Goal: Task Accomplishment & Management: Use online tool/utility

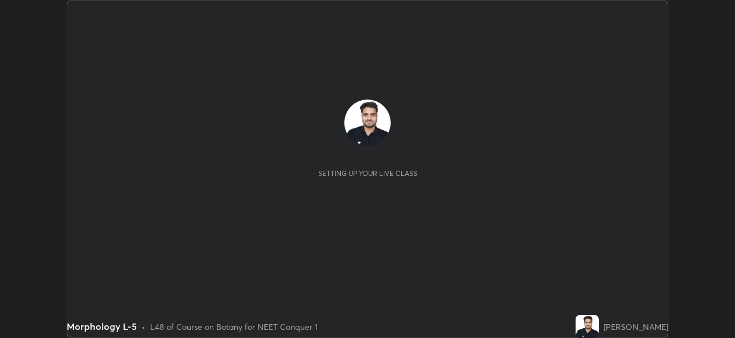
scroll to position [338, 734]
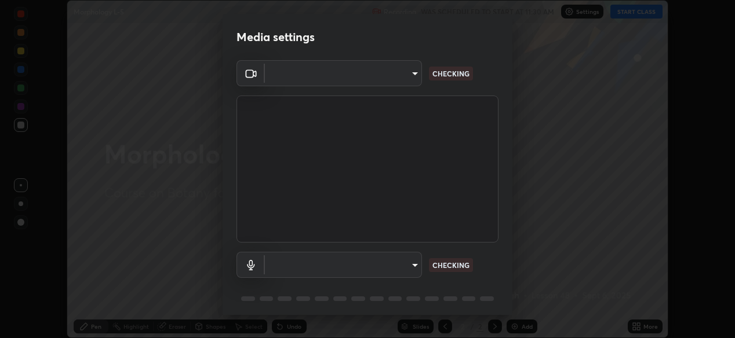
type input "ef407f58ae65e10c1af5a040b6eccf178273e27ca296938399710cc3d85b5032"
type input "default"
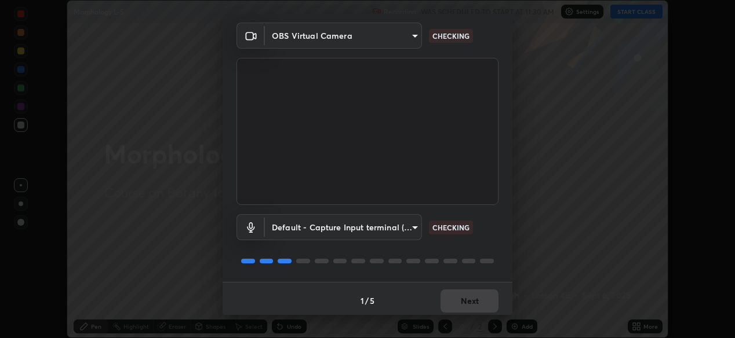
scroll to position [42, 0]
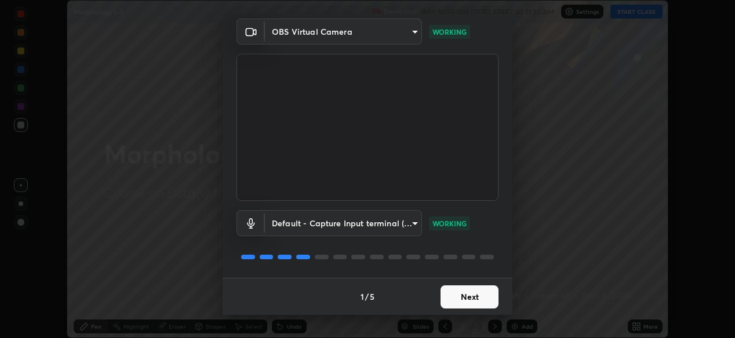
click at [486, 293] on button "Next" at bounding box center [469, 297] width 58 height 23
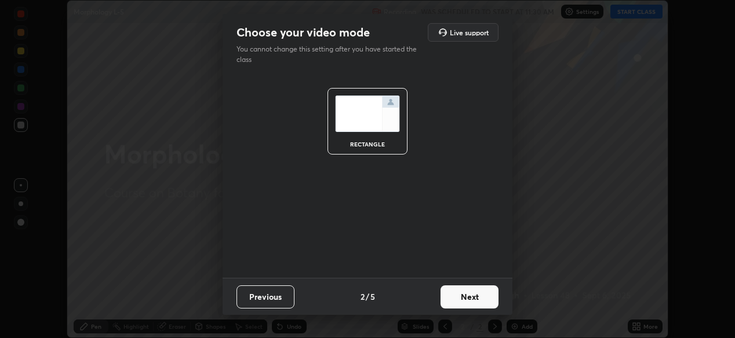
click at [484, 297] on button "Next" at bounding box center [469, 297] width 58 height 23
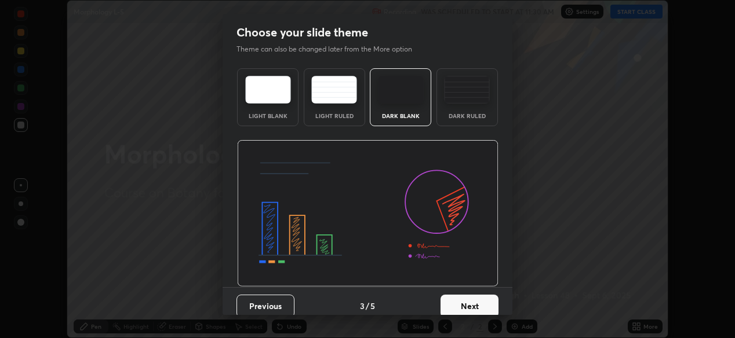
click at [483, 295] on button "Next" at bounding box center [469, 306] width 58 height 23
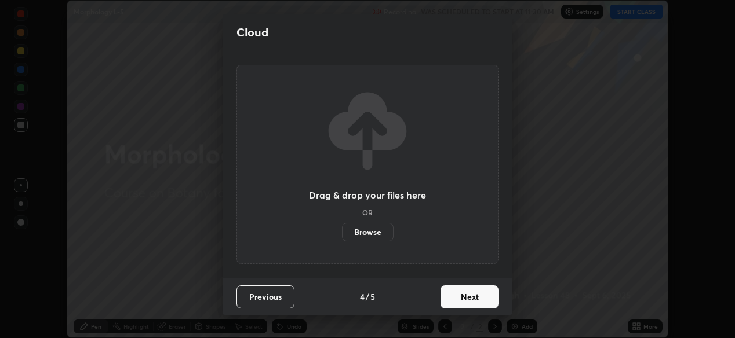
click at [482, 294] on button "Next" at bounding box center [469, 297] width 58 height 23
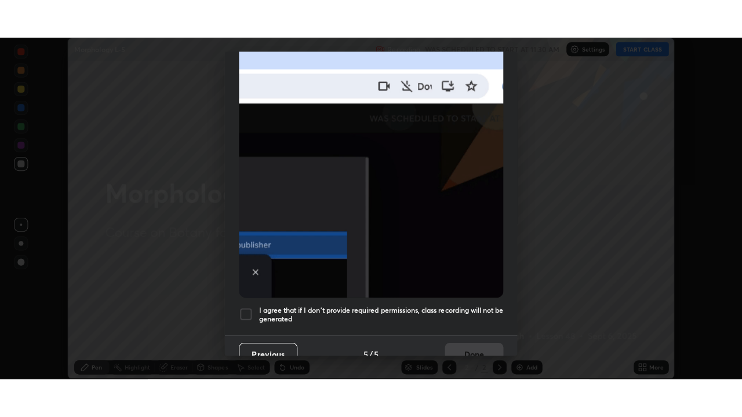
scroll to position [278, 0]
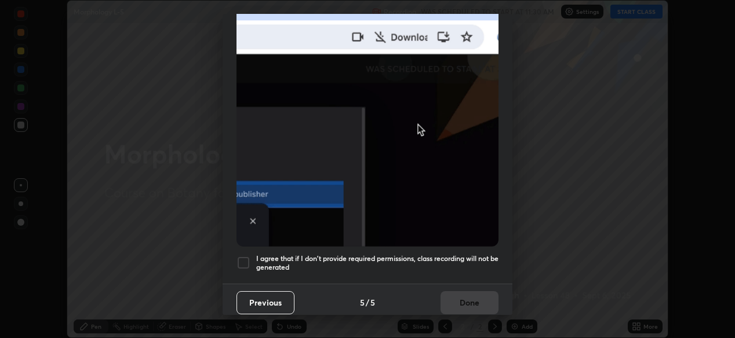
click at [470, 254] on h5 "I agree that if I don't provide required permissions, class recording will not …" at bounding box center [377, 263] width 242 height 18
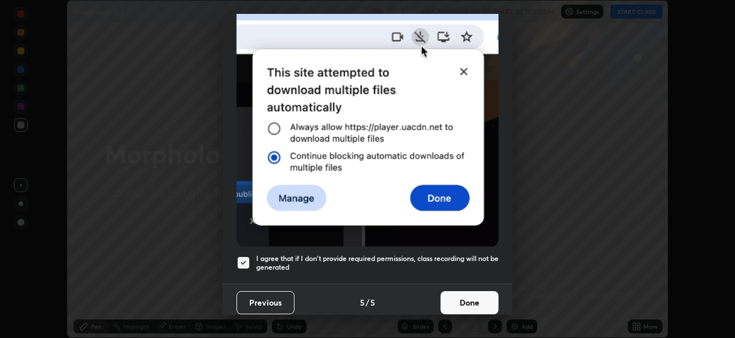
click at [478, 292] on button "Done" at bounding box center [469, 303] width 58 height 23
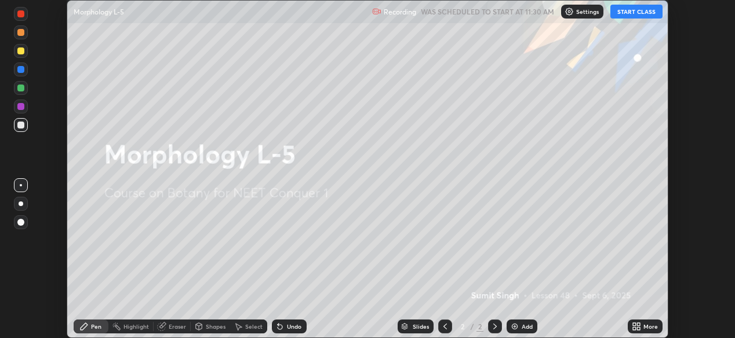
click at [649, 322] on div "More" at bounding box center [645, 327] width 35 height 14
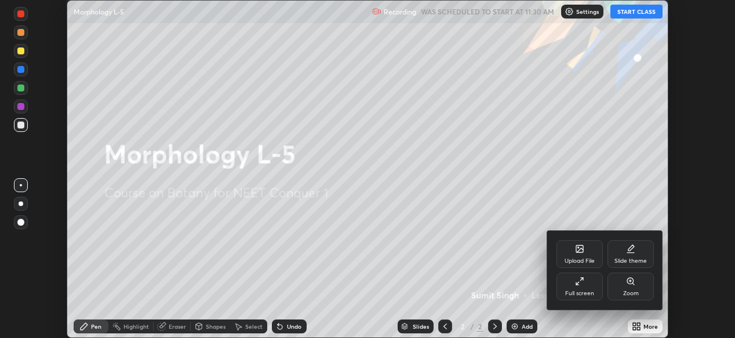
click at [581, 283] on icon at bounding box center [579, 281] width 9 height 9
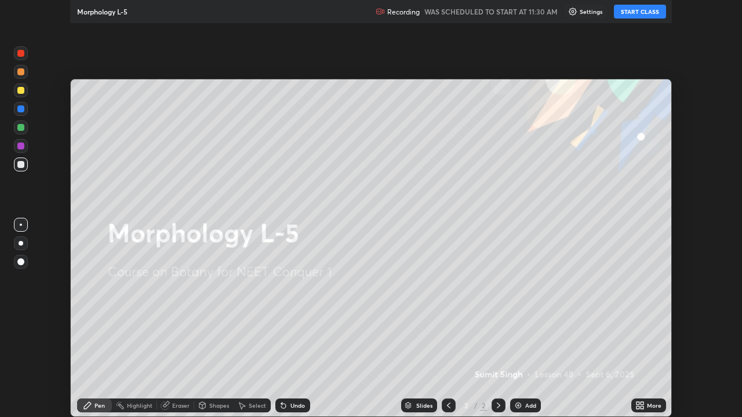
scroll to position [417, 742]
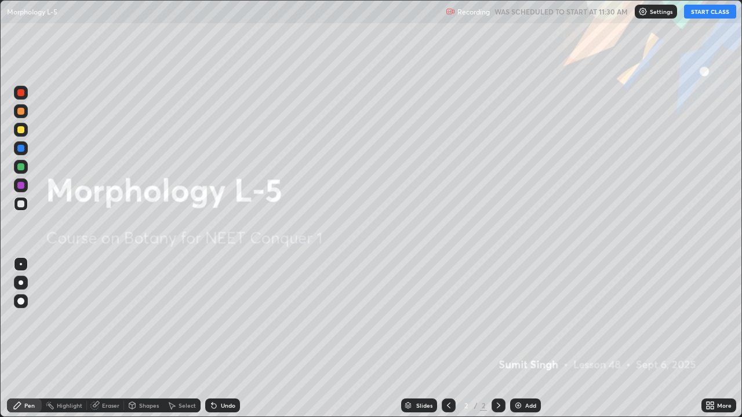
click at [696, 17] on button "START CLASS" at bounding box center [710, 12] width 52 height 14
click at [531, 338] on div "Add" at bounding box center [530, 406] width 11 height 6
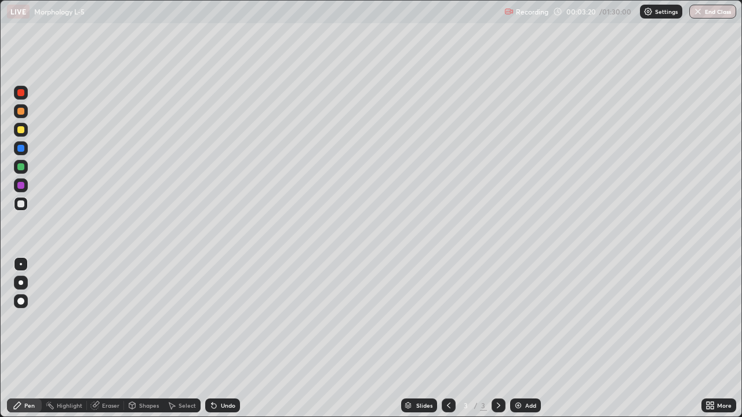
click at [212, 338] on icon at bounding box center [214, 406] width 5 height 5
click at [220, 338] on div "Undo" at bounding box center [222, 406] width 35 height 14
click at [221, 338] on div "Undo" at bounding box center [222, 406] width 35 height 14
click at [221, 338] on div "Undo" at bounding box center [228, 406] width 14 height 6
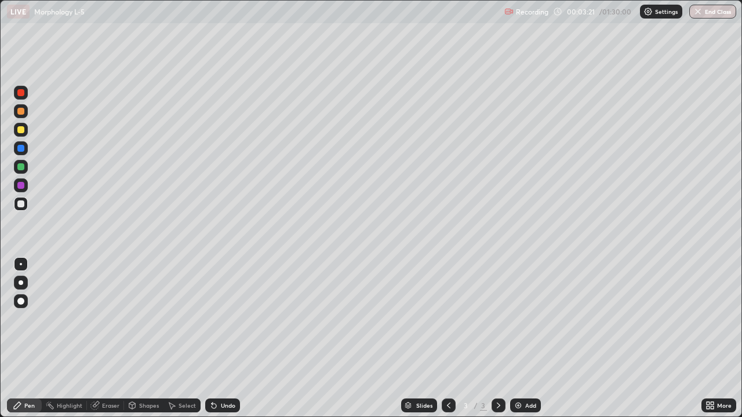
click at [218, 338] on div "Undo" at bounding box center [222, 406] width 35 height 14
click at [217, 338] on icon at bounding box center [213, 405] width 9 height 9
click at [216, 338] on icon at bounding box center [213, 405] width 9 height 9
click at [212, 338] on icon at bounding box center [214, 406] width 5 height 5
click at [213, 338] on div "Undo" at bounding box center [222, 406] width 35 height 14
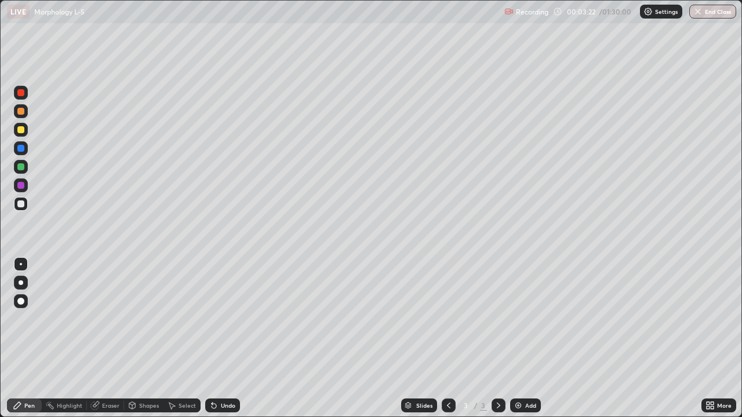
click at [213, 338] on div "Undo" at bounding box center [222, 406] width 35 height 14
click at [210, 338] on icon at bounding box center [213, 405] width 9 height 9
click at [212, 338] on div "Undo" at bounding box center [222, 406] width 35 height 14
click at [24, 168] on div at bounding box center [20, 166] width 7 height 7
click at [24, 288] on div at bounding box center [21, 283] width 14 height 14
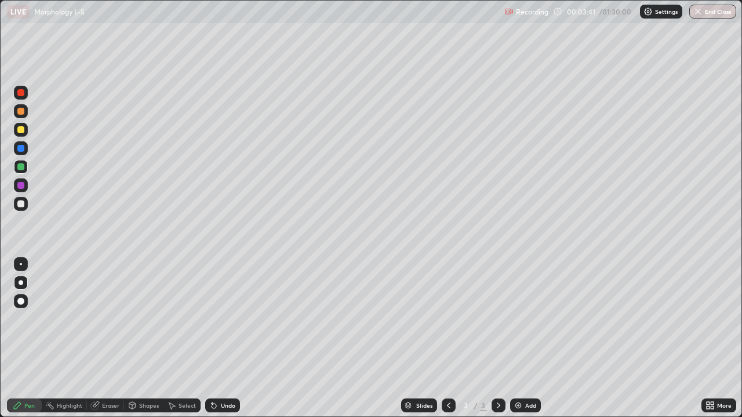
click at [21, 130] on div at bounding box center [20, 129] width 7 height 7
click at [218, 338] on div "Undo" at bounding box center [222, 406] width 35 height 14
click at [220, 338] on div "Undo" at bounding box center [222, 406] width 35 height 14
click at [218, 338] on div "Undo" at bounding box center [222, 406] width 35 height 14
click at [224, 338] on div "Undo" at bounding box center [228, 406] width 14 height 6
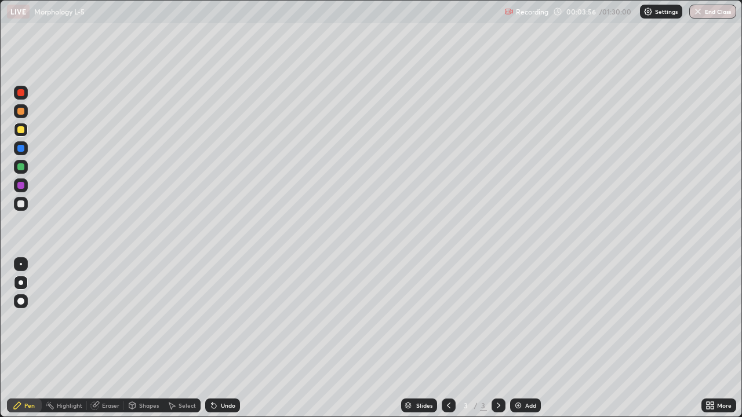
click at [23, 112] on div at bounding box center [20, 111] width 7 height 7
click at [23, 203] on div at bounding box center [20, 204] width 7 height 7
click at [107, 338] on div "Eraser" at bounding box center [105, 406] width 37 height 14
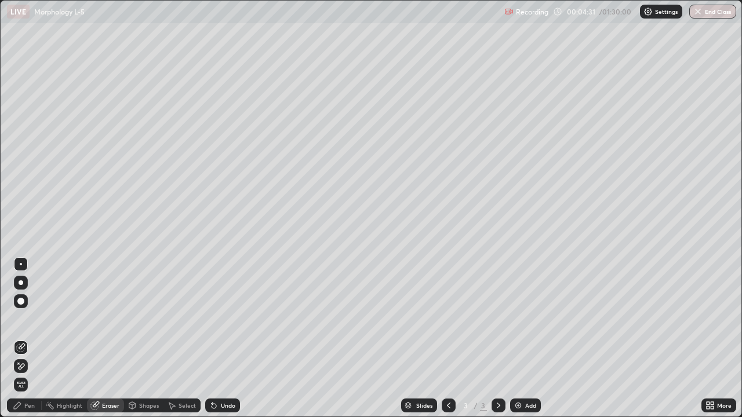
click at [32, 338] on div "Pen" at bounding box center [24, 406] width 35 height 14
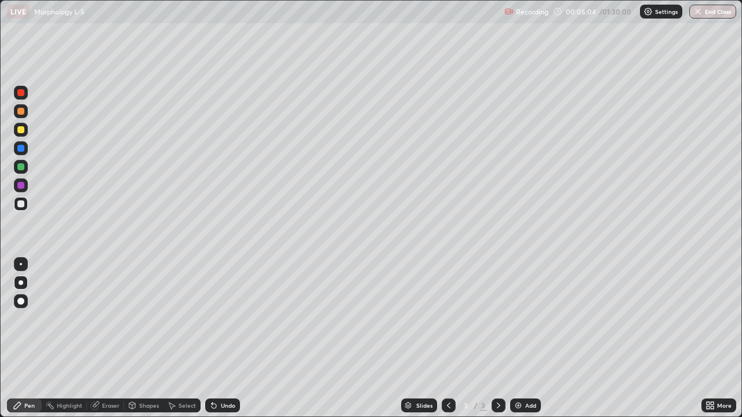
click at [217, 338] on div "Undo" at bounding box center [222, 406] width 35 height 14
click at [21, 167] on div at bounding box center [20, 166] width 7 height 7
click at [214, 338] on icon at bounding box center [213, 405] width 9 height 9
click at [221, 338] on div "Undo" at bounding box center [228, 406] width 14 height 6
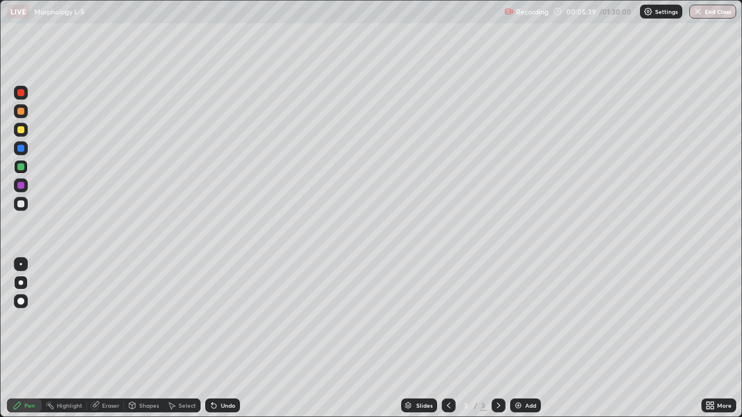
click at [221, 338] on div "Undo" at bounding box center [228, 406] width 14 height 6
click at [22, 202] on div at bounding box center [20, 204] width 7 height 7
click at [227, 338] on div "Undo" at bounding box center [222, 406] width 35 height 14
click at [221, 338] on div "Undo" at bounding box center [228, 406] width 14 height 6
click at [218, 338] on div "Undo" at bounding box center [222, 406] width 35 height 14
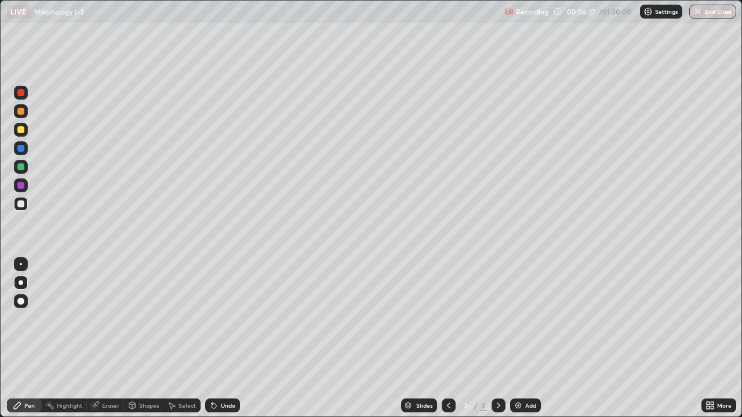
click at [218, 338] on div "Undo" at bounding box center [222, 406] width 35 height 14
click at [221, 338] on div "Undo" at bounding box center [228, 406] width 14 height 6
click at [223, 338] on div "Undo" at bounding box center [228, 406] width 14 height 6
click at [224, 338] on div "Undo" at bounding box center [228, 406] width 14 height 6
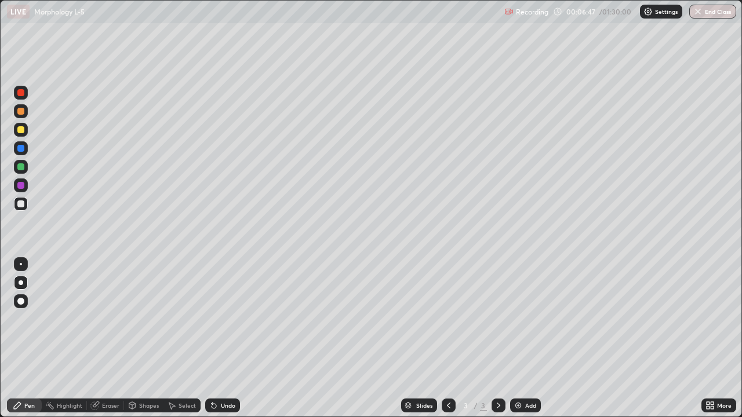
click at [223, 338] on div "Undo" at bounding box center [228, 406] width 14 height 6
click at [221, 338] on div "Undo" at bounding box center [228, 406] width 14 height 6
click at [218, 338] on div "Undo" at bounding box center [222, 406] width 35 height 14
click at [220, 338] on div "Undo" at bounding box center [222, 406] width 35 height 14
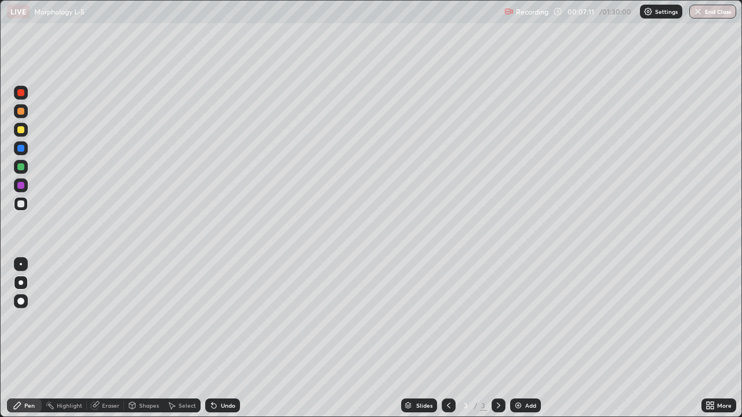
click at [20, 133] on div at bounding box center [20, 129] width 7 height 7
click at [26, 203] on div at bounding box center [21, 204] width 14 height 14
click at [227, 338] on div "Undo" at bounding box center [228, 406] width 14 height 6
click at [23, 186] on div at bounding box center [20, 185] width 7 height 7
click at [23, 206] on div at bounding box center [20, 204] width 7 height 7
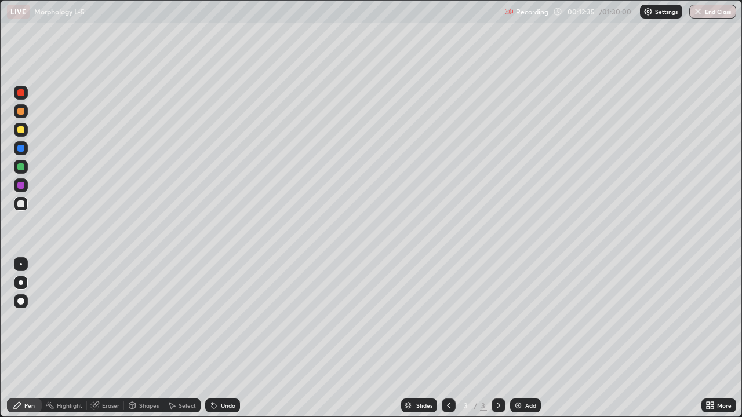
click at [225, 338] on div "Undo" at bounding box center [228, 406] width 14 height 6
click at [219, 338] on div "Undo" at bounding box center [222, 406] width 35 height 14
click at [217, 338] on div "Undo" at bounding box center [222, 406] width 35 height 14
click at [402, 338] on div "Slides" at bounding box center [419, 406] width 36 height 14
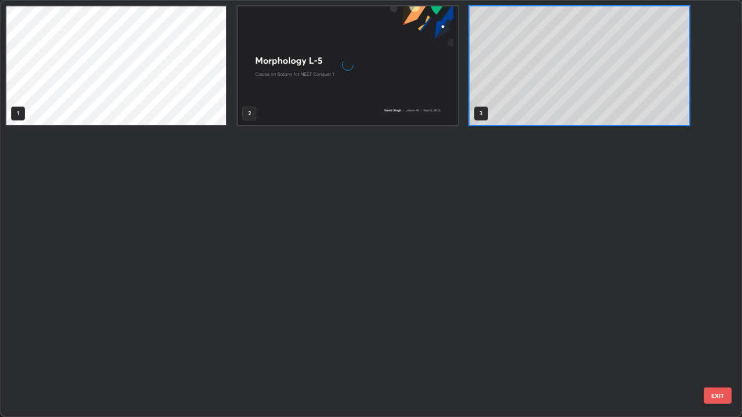
click at [395, 338] on div "1 2 3" at bounding box center [361, 209] width 720 height 416
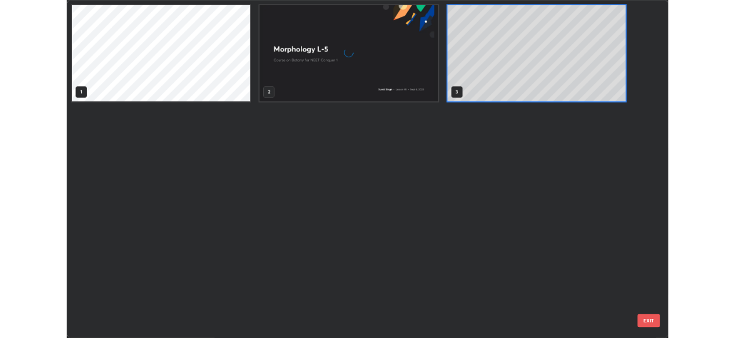
scroll to position [413, 735]
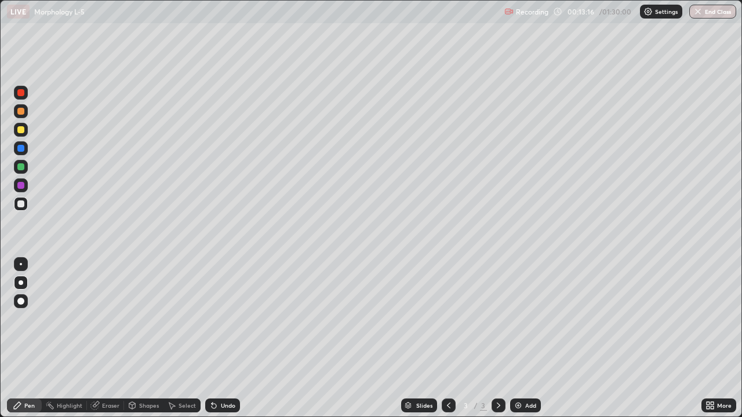
click at [23, 187] on div at bounding box center [20, 185] width 7 height 7
click at [21, 167] on div at bounding box center [20, 166] width 7 height 7
click at [221, 338] on div "Undo" at bounding box center [222, 406] width 35 height 14
click at [219, 338] on div "Undo" at bounding box center [222, 406] width 35 height 14
click at [217, 338] on div "Undo" at bounding box center [222, 406] width 35 height 14
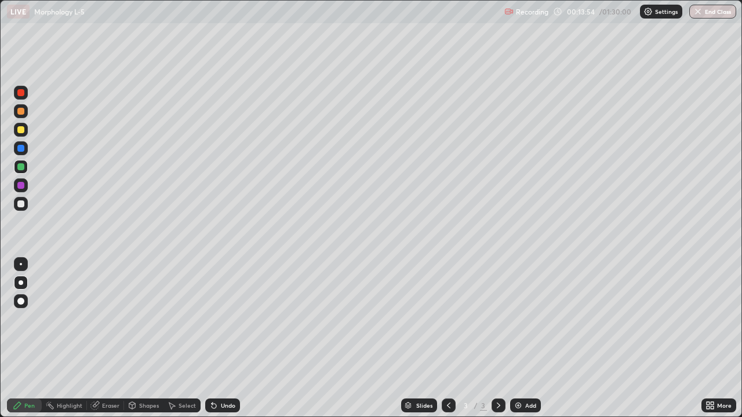
click at [215, 338] on div "Undo" at bounding box center [222, 406] width 35 height 14
click at [213, 338] on div "Undo" at bounding box center [222, 406] width 35 height 14
click at [210, 338] on div "Undo" at bounding box center [222, 406] width 35 height 14
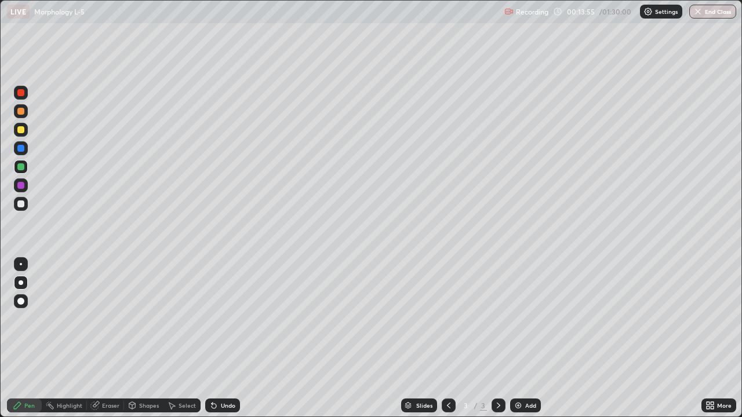
click at [209, 338] on div "Undo" at bounding box center [222, 406] width 35 height 14
click at [207, 338] on div "Undo" at bounding box center [222, 406] width 35 height 14
click at [206, 338] on div "Undo" at bounding box center [222, 406] width 35 height 14
click at [196, 338] on div "Select" at bounding box center [181, 406] width 37 height 14
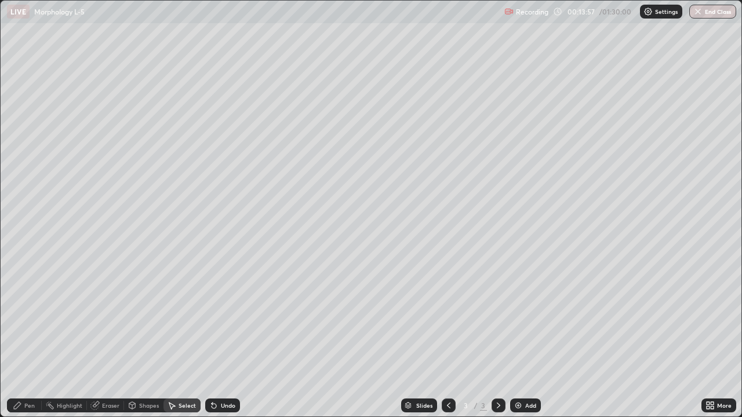
click at [201, 338] on div "Undo" at bounding box center [220, 405] width 39 height 23
click at [522, 338] on div "0 ° Undo Copy Duplicate Duplicate to new slide Delete" at bounding box center [371, 209] width 741 height 416
click at [521, 338] on div "0 ° Undo Copy Duplicate Duplicate to new slide Delete" at bounding box center [371, 209] width 741 height 416
click at [29, 338] on div "Pen" at bounding box center [29, 406] width 10 height 6
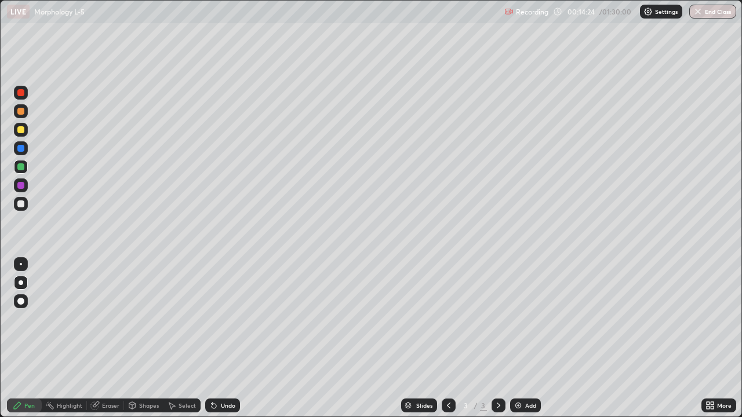
click at [224, 338] on div "Undo" at bounding box center [222, 406] width 35 height 14
click at [579, 338] on div "Slides 3 / 3 Add" at bounding box center [470, 405] width 461 height 23
click at [580, 338] on div "Slides 3 / 3 Add" at bounding box center [470, 405] width 461 height 23
click at [581, 338] on div "Slides 3 / 3 Add" at bounding box center [470, 405] width 461 height 23
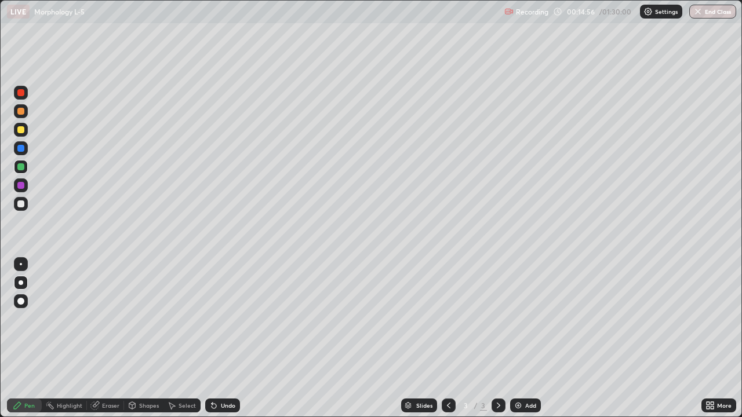
click at [579, 338] on div "Slides 3 / 3 Add" at bounding box center [470, 405] width 461 height 23
click at [216, 338] on div "Undo" at bounding box center [222, 406] width 35 height 14
click at [581, 338] on div "Slides 3 / 3 Add" at bounding box center [470, 405] width 461 height 23
click at [588, 338] on div "Slides 3 / 3 Add" at bounding box center [470, 405] width 461 height 23
click at [591, 338] on div "Slides 3 / 3 Add" at bounding box center [470, 405] width 461 height 23
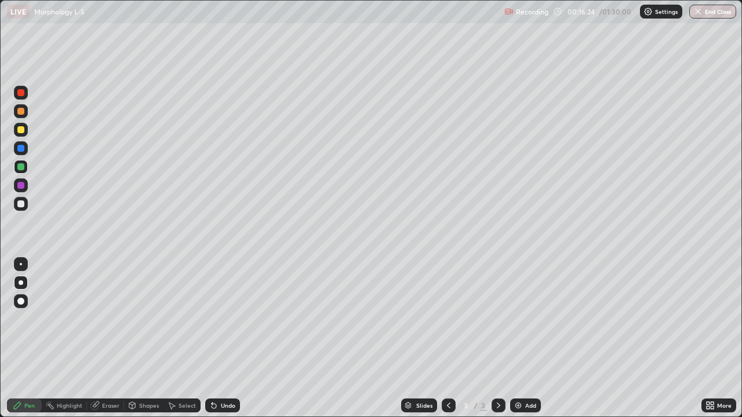
click at [20, 206] on div at bounding box center [20, 204] width 7 height 7
click at [514, 338] on div "Add" at bounding box center [525, 406] width 31 height 14
click at [447, 338] on icon at bounding box center [448, 405] width 9 height 9
click at [497, 338] on icon at bounding box center [498, 405] width 9 height 9
click at [21, 130] on div at bounding box center [20, 129] width 7 height 7
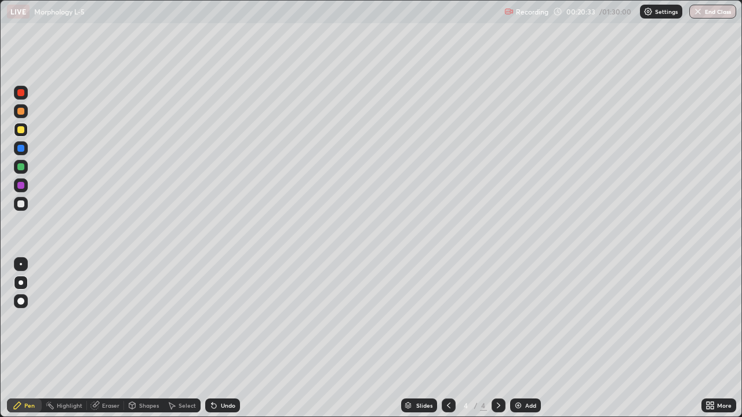
click at [221, 338] on div "Undo" at bounding box center [228, 406] width 14 height 6
click at [23, 114] on div at bounding box center [20, 111] width 7 height 7
click at [21, 131] on div at bounding box center [20, 129] width 7 height 7
click at [23, 167] on div at bounding box center [20, 166] width 7 height 7
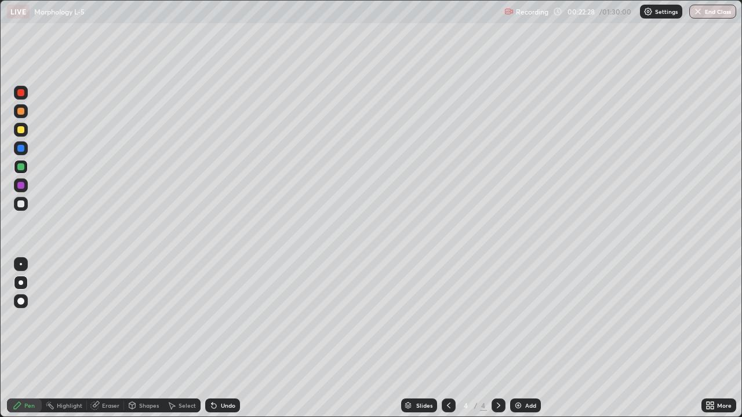
click at [20, 203] on div at bounding box center [20, 204] width 7 height 7
click at [22, 167] on div at bounding box center [20, 166] width 7 height 7
click at [23, 112] on div at bounding box center [20, 111] width 7 height 7
click at [21, 132] on div at bounding box center [20, 129] width 7 height 7
click at [23, 203] on div at bounding box center [20, 204] width 7 height 7
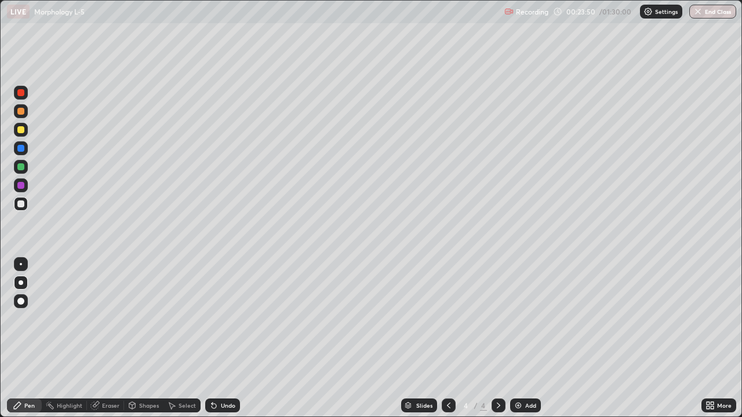
click at [24, 132] on div at bounding box center [20, 129] width 7 height 7
click at [20, 166] on div at bounding box center [20, 166] width 7 height 7
click at [23, 202] on div at bounding box center [20, 204] width 7 height 7
click at [225, 338] on div "Undo" at bounding box center [228, 406] width 14 height 6
click at [223, 338] on div "Undo" at bounding box center [228, 406] width 14 height 6
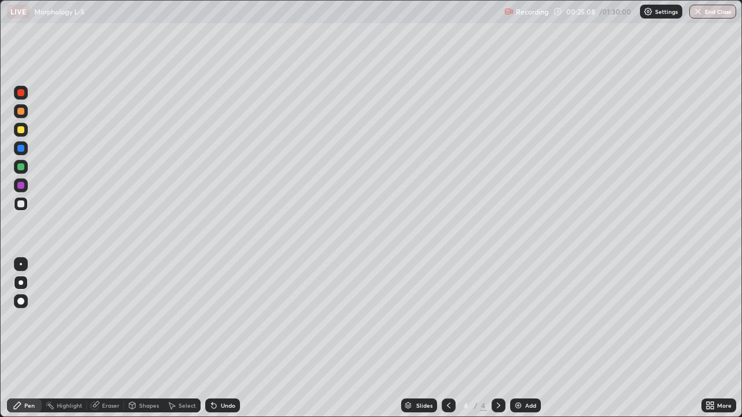
click at [23, 167] on div at bounding box center [20, 166] width 7 height 7
click at [23, 206] on div at bounding box center [20, 204] width 7 height 7
click at [717, 338] on div "More" at bounding box center [718, 406] width 35 height 14
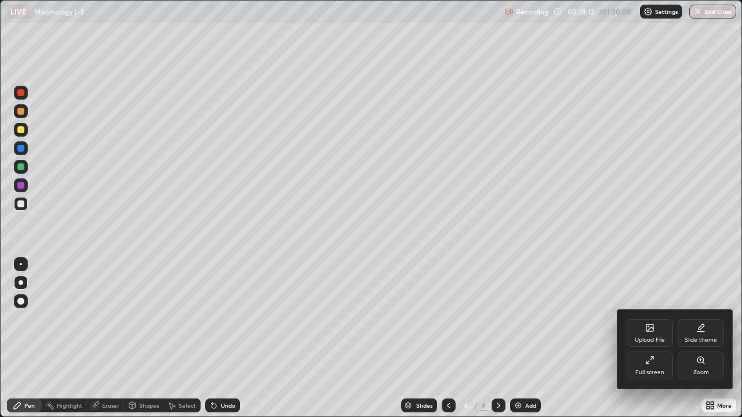
click at [650, 338] on div "Full screen" at bounding box center [649, 373] width 29 height 6
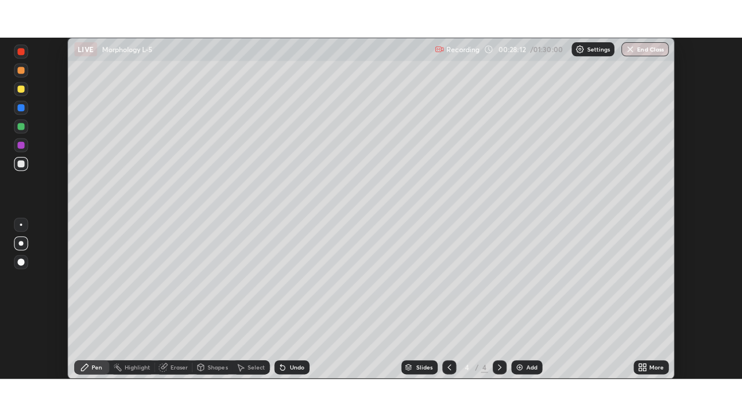
scroll to position [57617, 57220]
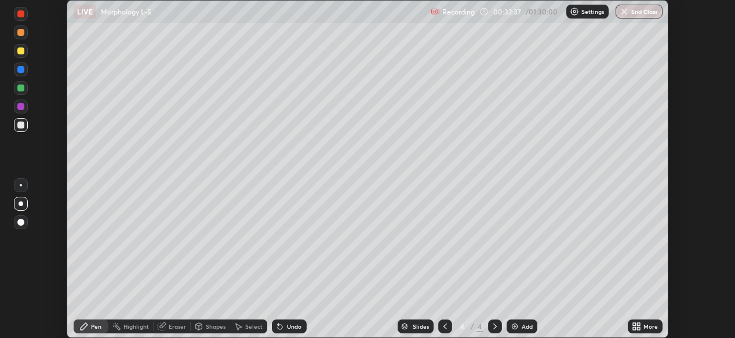
click at [637, 329] on icon at bounding box center [638, 328] width 3 height 3
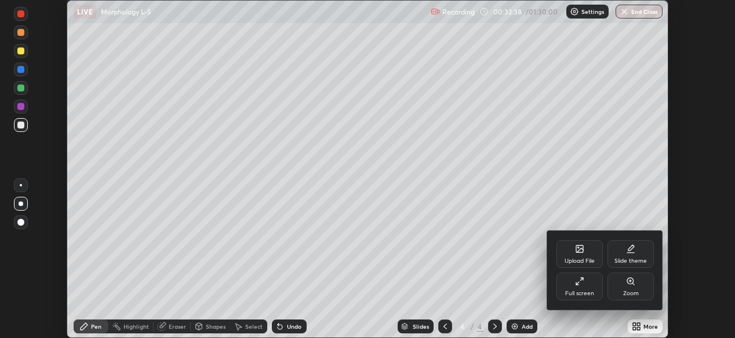
click at [572, 285] on div "Full screen" at bounding box center [579, 287] width 46 height 28
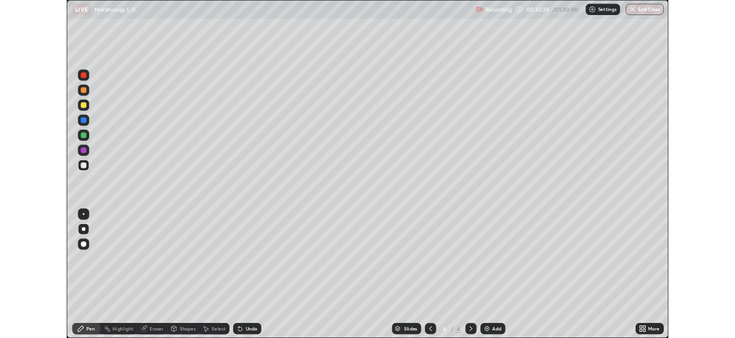
scroll to position [417, 742]
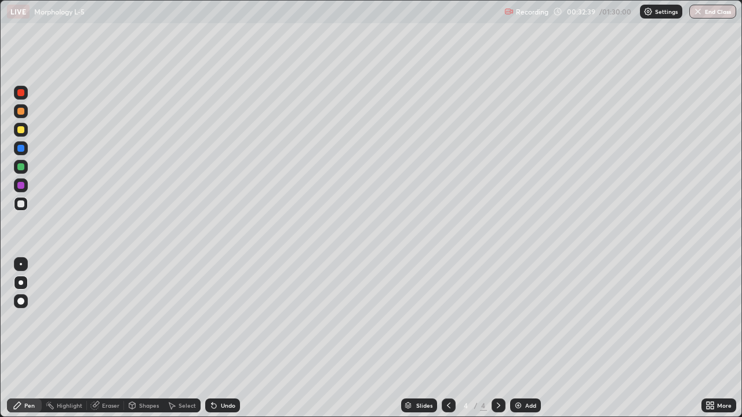
click at [529, 338] on div "Add" at bounding box center [530, 406] width 11 height 6
click at [23, 126] on div at bounding box center [20, 129] width 7 height 7
click at [21, 166] on div at bounding box center [20, 166] width 7 height 7
click at [23, 205] on div at bounding box center [20, 204] width 7 height 7
click at [19, 167] on div at bounding box center [20, 166] width 7 height 7
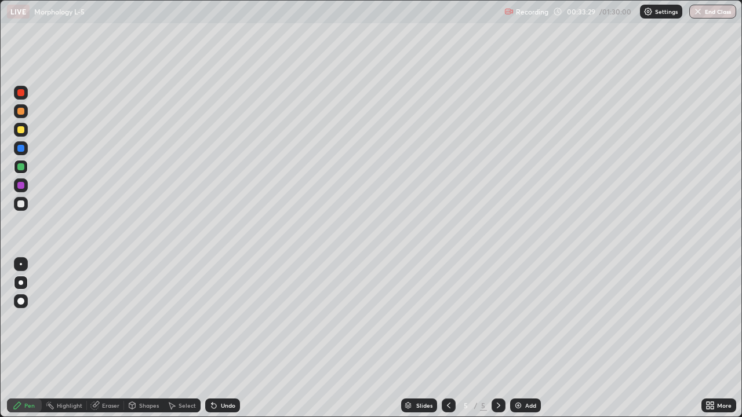
click at [24, 203] on div at bounding box center [20, 204] width 7 height 7
click at [24, 132] on div at bounding box center [20, 129] width 7 height 7
click at [227, 338] on div "Undo" at bounding box center [228, 406] width 14 height 6
click at [224, 338] on div "Undo" at bounding box center [228, 406] width 14 height 6
click at [23, 204] on div at bounding box center [20, 204] width 7 height 7
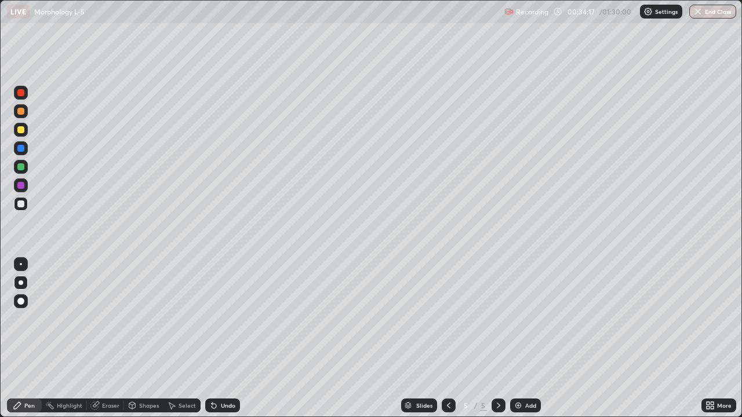
click at [20, 166] on div at bounding box center [20, 166] width 7 height 7
click at [102, 338] on div "Eraser" at bounding box center [110, 406] width 17 height 6
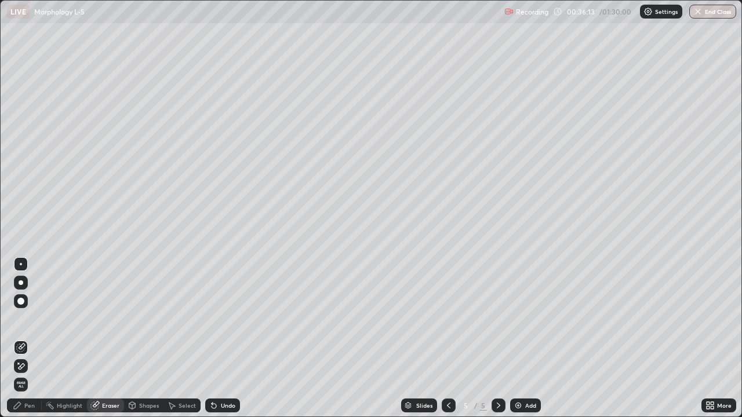
click at [24, 338] on div "Pen" at bounding box center [24, 406] width 35 height 14
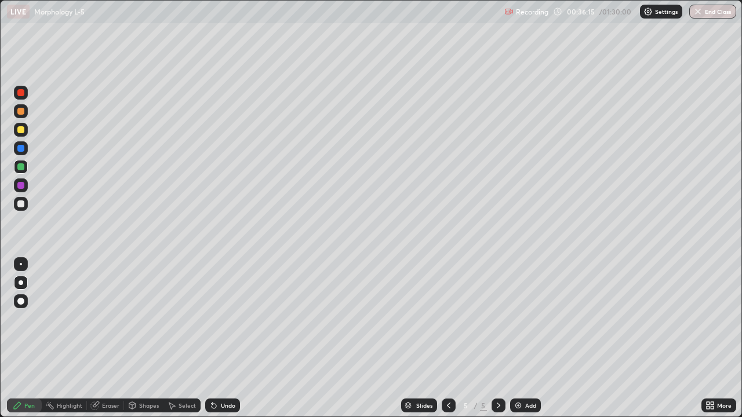
click at [21, 132] on div at bounding box center [20, 129] width 7 height 7
click at [536, 338] on div "Add" at bounding box center [525, 406] width 31 height 14
click at [27, 203] on div at bounding box center [21, 204] width 14 height 14
click at [23, 112] on div at bounding box center [20, 111] width 7 height 7
click at [223, 338] on div "Undo" at bounding box center [222, 406] width 35 height 14
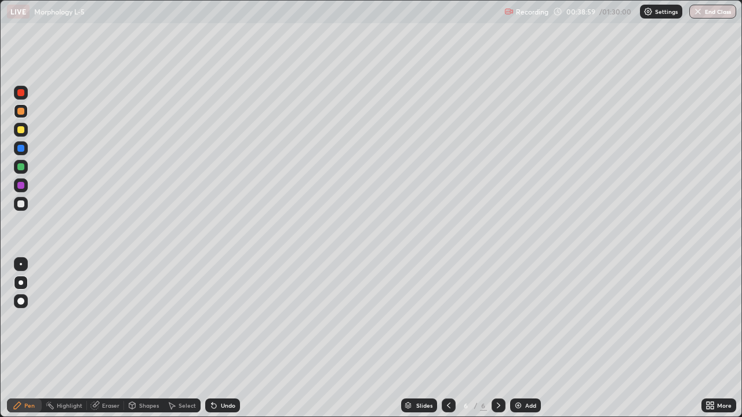
click at [109, 338] on div "Eraser" at bounding box center [110, 406] width 17 height 6
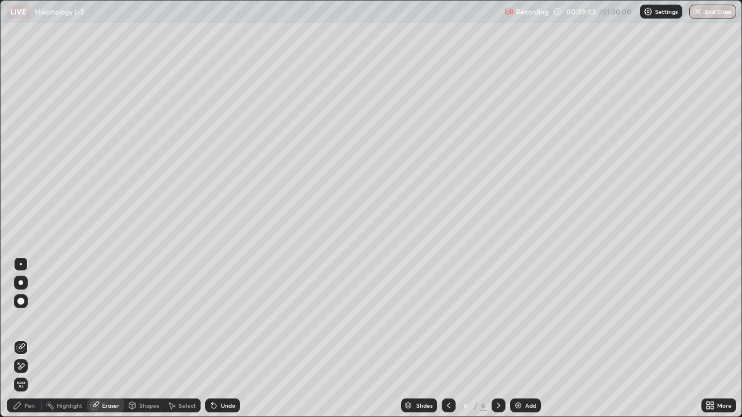
click at [28, 338] on div "Pen" at bounding box center [29, 406] width 10 height 6
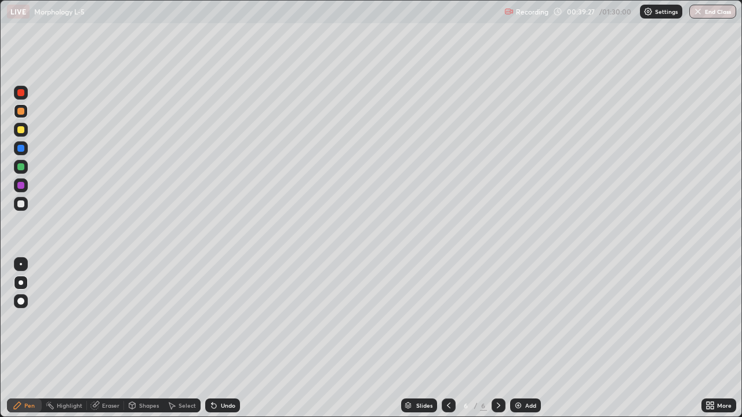
click at [21, 205] on div at bounding box center [20, 204] width 7 height 7
click at [26, 167] on div at bounding box center [21, 167] width 14 height 14
click at [21, 111] on div at bounding box center [20, 111] width 7 height 7
click at [212, 338] on icon at bounding box center [214, 406] width 5 height 5
click at [101, 338] on div "Eraser" at bounding box center [105, 406] width 37 height 14
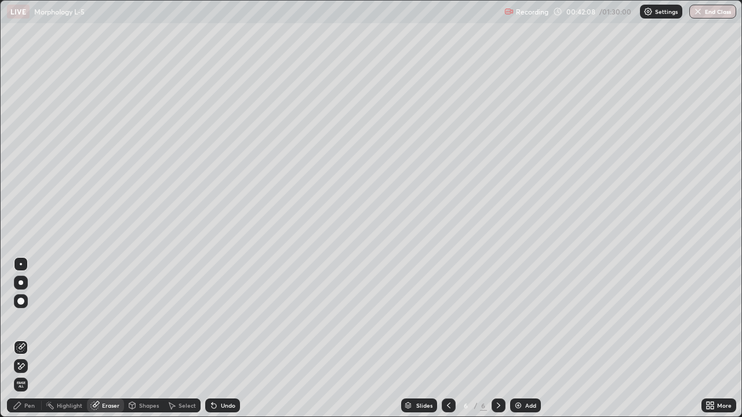
click at [29, 338] on div "Pen" at bounding box center [29, 406] width 10 height 6
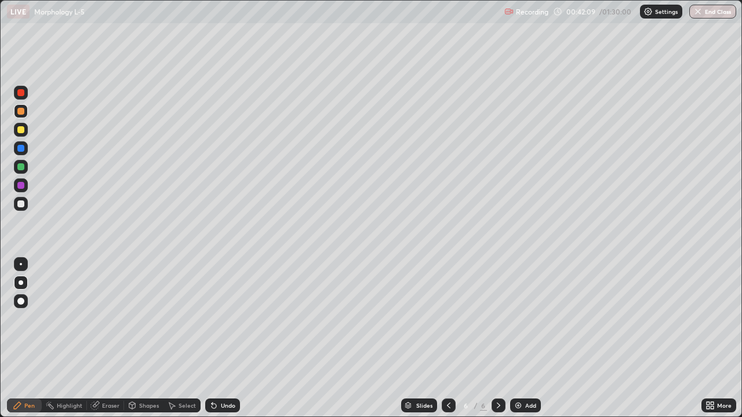
click at [23, 204] on div at bounding box center [20, 204] width 7 height 7
click at [223, 338] on div "Undo" at bounding box center [228, 406] width 14 height 6
click at [21, 168] on div at bounding box center [20, 166] width 7 height 7
click at [218, 338] on div "Undo" at bounding box center [222, 406] width 35 height 14
click at [22, 205] on div at bounding box center [20, 204] width 7 height 7
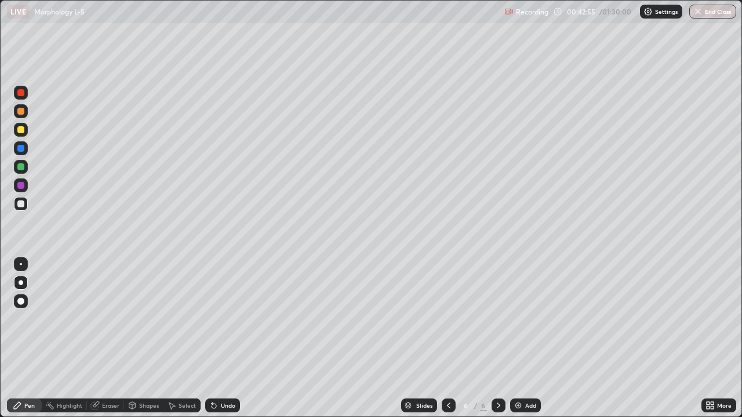
click at [21, 185] on div at bounding box center [20, 185] width 7 height 7
click at [223, 338] on div "Undo" at bounding box center [228, 406] width 14 height 6
click at [225, 338] on div "Undo" at bounding box center [228, 406] width 14 height 6
click at [23, 204] on div at bounding box center [20, 204] width 7 height 7
click at [23, 169] on div at bounding box center [20, 166] width 7 height 7
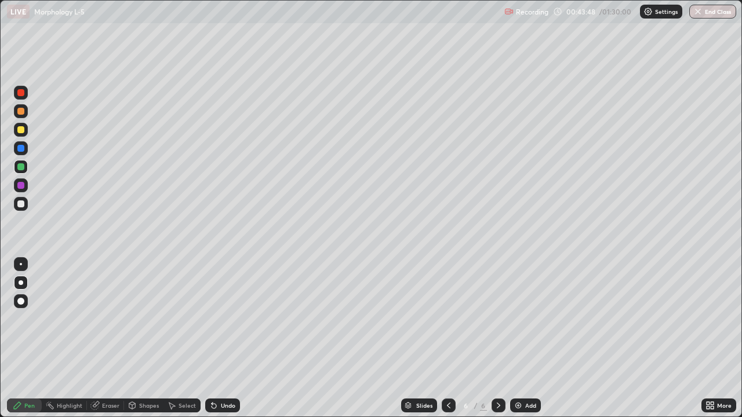
click at [221, 338] on div "Undo" at bounding box center [228, 406] width 14 height 6
click at [22, 205] on div at bounding box center [20, 204] width 7 height 7
click at [228, 338] on div "Undo" at bounding box center [228, 406] width 14 height 6
click at [224, 338] on div "Undo" at bounding box center [222, 406] width 35 height 14
click at [21, 185] on div at bounding box center [20, 185] width 7 height 7
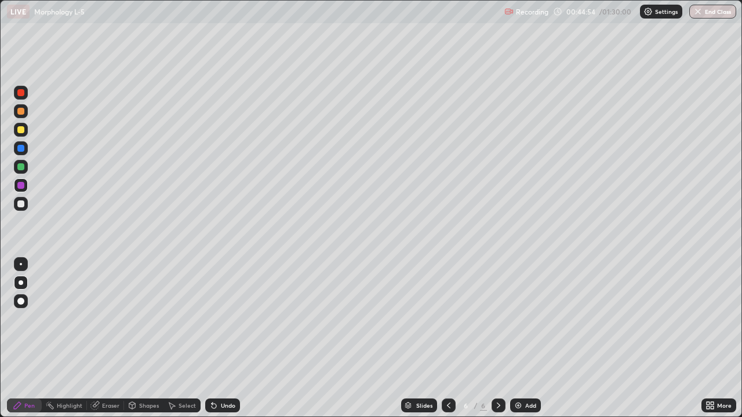
click at [224, 338] on div "Undo" at bounding box center [222, 406] width 35 height 14
click at [518, 338] on img at bounding box center [517, 405] width 9 height 9
click at [22, 168] on div at bounding box center [20, 166] width 7 height 7
click at [227, 338] on div "Undo" at bounding box center [228, 406] width 14 height 6
click at [231, 338] on div "Undo" at bounding box center [222, 406] width 35 height 14
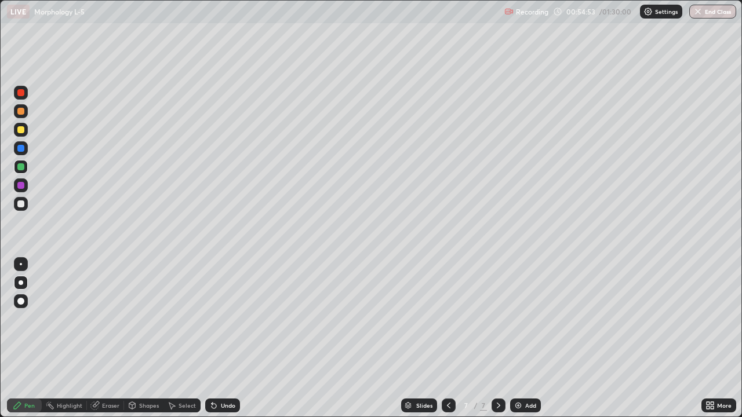
click at [234, 338] on div "Undo" at bounding box center [222, 406] width 35 height 14
click at [233, 338] on div "Undo" at bounding box center [222, 406] width 35 height 14
click at [234, 338] on div "Undo" at bounding box center [222, 406] width 35 height 14
click at [232, 338] on div "Undo" at bounding box center [222, 406] width 35 height 14
click at [227, 338] on div "Undo" at bounding box center [222, 406] width 35 height 14
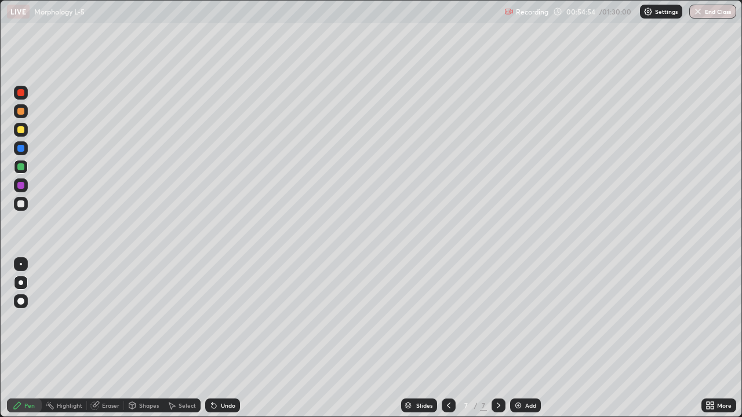
click at [227, 338] on div "Undo" at bounding box center [222, 406] width 35 height 14
click at [225, 338] on div "Undo" at bounding box center [222, 406] width 35 height 14
click at [223, 338] on div "Undo" at bounding box center [222, 406] width 35 height 14
click at [222, 338] on div "Undo" at bounding box center [222, 406] width 35 height 14
click at [221, 338] on div "Undo" at bounding box center [228, 406] width 14 height 6
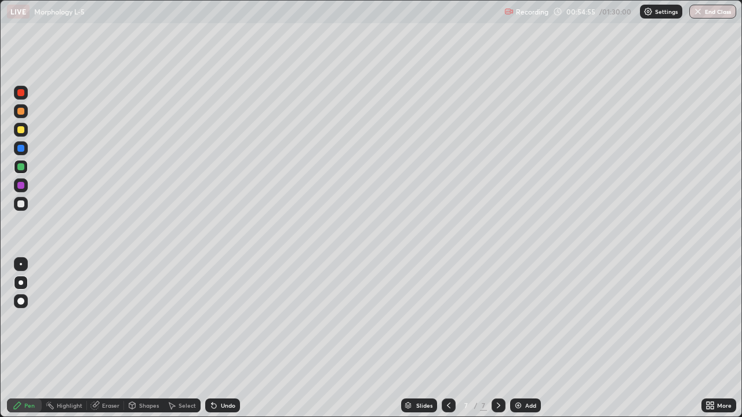
click at [221, 338] on div "Undo" at bounding box center [228, 406] width 14 height 6
click at [217, 338] on icon at bounding box center [213, 405] width 9 height 9
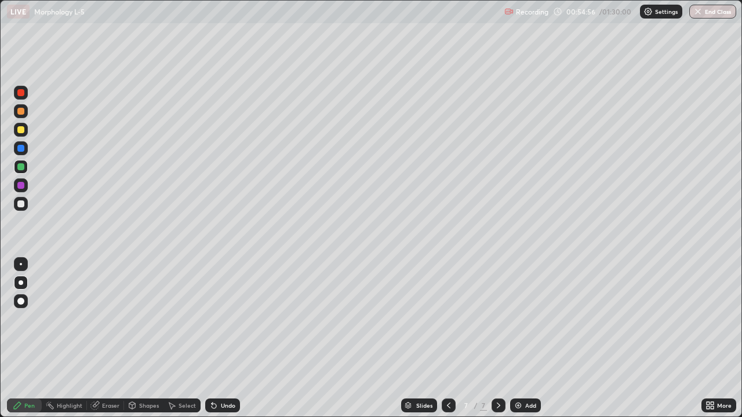
click at [212, 338] on icon at bounding box center [212, 403] width 1 height 1
click at [212, 338] on icon at bounding box center [214, 406] width 5 height 5
click at [213, 338] on icon at bounding box center [213, 405] width 9 height 9
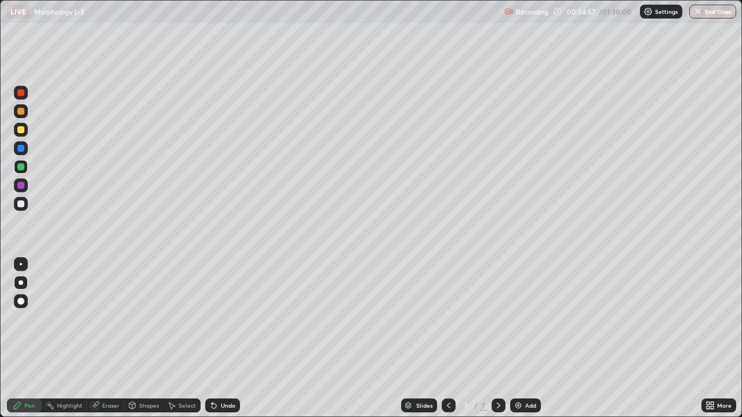
click at [214, 338] on icon at bounding box center [213, 405] width 9 height 9
click at [214, 338] on icon at bounding box center [214, 406] width 5 height 5
click at [213, 338] on icon at bounding box center [214, 406] width 5 height 5
click at [212, 338] on icon at bounding box center [214, 406] width 5 height 5
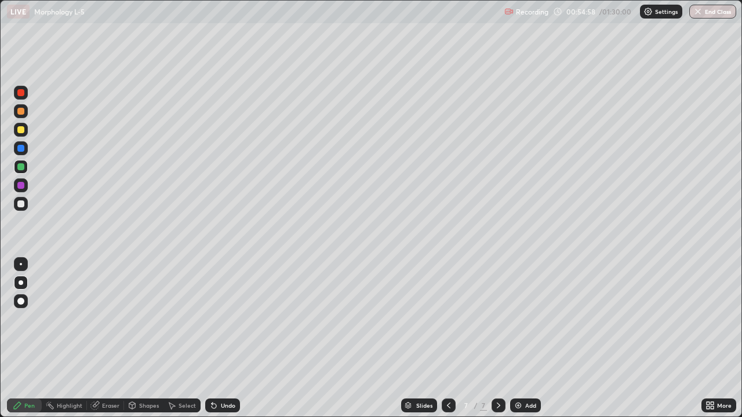
click at [212, 338] on icon at bounding box center [214, 406] width 5 height 5
click at [213, 338] on icon at bounding box center [214, 406] width 5 height 5
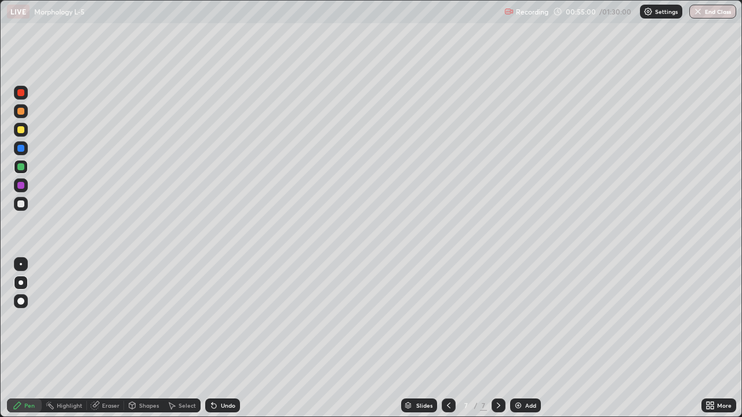
click at [216, 338] on icon at bounding box center [213, 405] width 9 height 9
click at [446, 338] on icon at bounding box center [448, 405] width 9 height 9
click at [497, 338] on icon at bounding box center [498, 405] width 9 height 9
click at [445, 338] on icon at bounding box center [448, 405] width 9 height 9
click at [22, 204] on div at bounding box center [20, 204] width 7 height 7
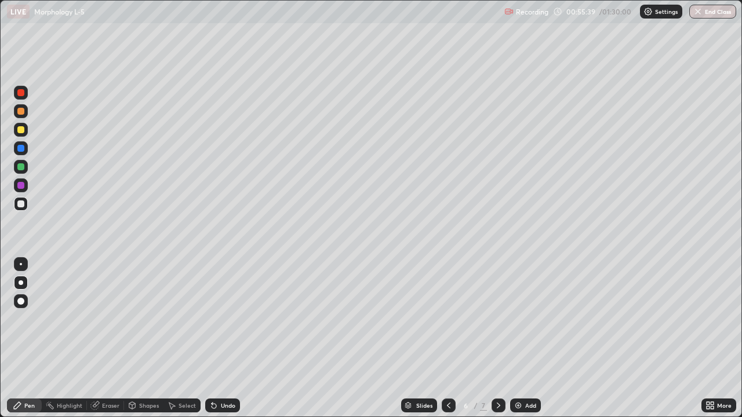
click at [23, 166] on div at bounding box center [20, 166] width 7 height 7
click at [529, 338] on div "Add" at bounding box center [530, 406] width 11 height 6
click at [447, 338] on icon at bounding box center [448, 406] width 3 height 6
click at [496, 338] on icon at bounding box center [498, 405] width 9 height 9
click at [499, 338] on icon at bounding box center [498, 405] width 9 height 9
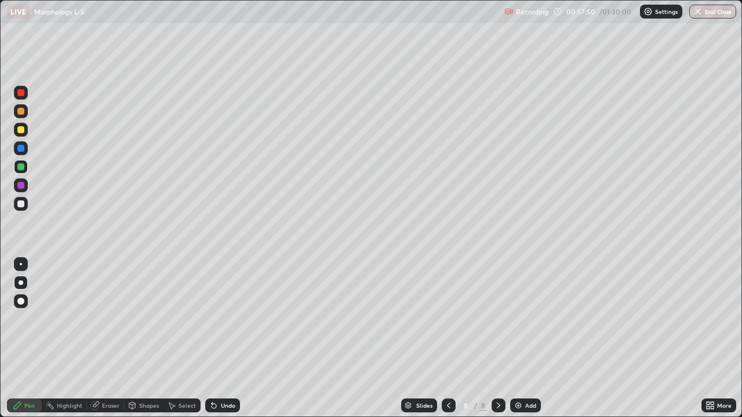
click at [447, 338] on icon at bounding box center [448, 405] width 9 height 9
click at [21, 205] on div at bounding box center [20, 204] width 7 height 7
click at [216, 338] on icon at bounding box center [213, 405] width 9 height 9
click at [217, 338] on div "Undo" at bounding box center [222, 406] width 35 height 14
click at [21, 133] on div at bounding box center [20, 129] width 7 height 7
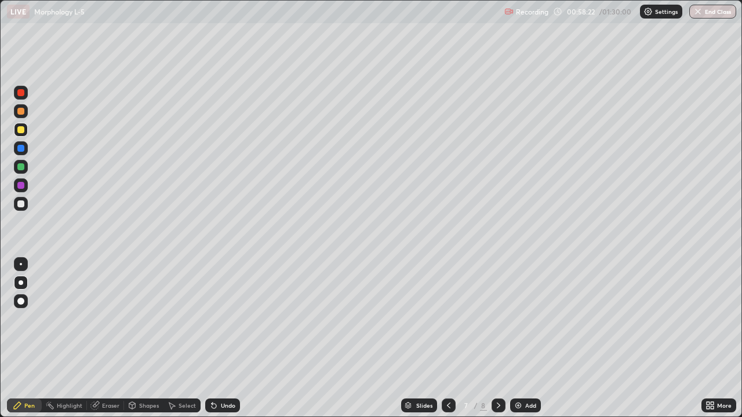
click at [216, 338] on div "Undo" at bounding box center [222, 406] width 35 height 14
click at [217, 338] on div "Undo" at bounding box center [222, 406] width 35 height 14
click at [218, 338] on div "Undo" at bounding box center [222, 406] width 35 height 14
click at [223, 338] on div "Undo" at bounding box center [222, 406] width 35 height 14
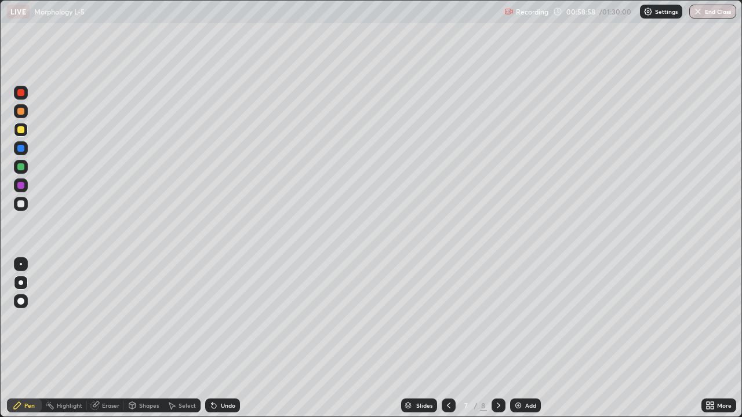
click at [222, 338] on div "Undo" at bounding box center [222, 406] width 35 height 14
click at [220, 338] on div "Undo" at bounding box center [222, 406] width 35 height 14
click at [218, 338] on div "Undo" at bounding box center [222, 406] width 35 height 14
click at [217, 338] on div "Undo" at bounding box center [222, 406] width 35 height 14
click at [216, 338] on div "Undo" at bounding box center [222, 406] width 35 height 14
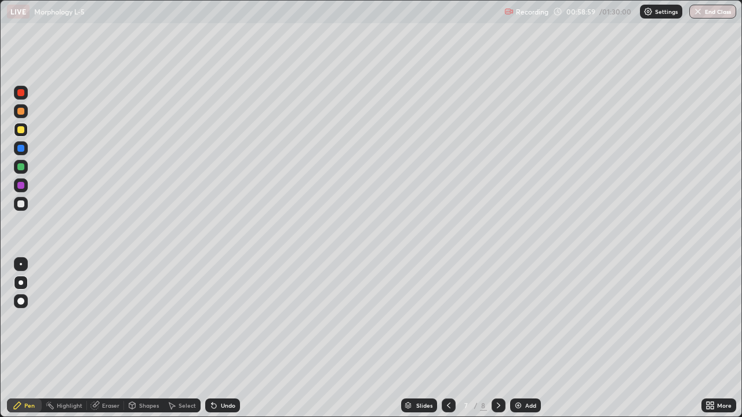
click at [214, 338] on div "Undo" at bounding box center [220, 405] width 39 height 23
click at [213, 338] on div "Undo" at bounding box center [220, 405] width 39 height 23
click at [212, 338] on div "Undo" at bounding box center [220, 405] width 39 height 23
click at [220, 338] on div "Undo" at bounding box center [222, 406] width 35 height 14
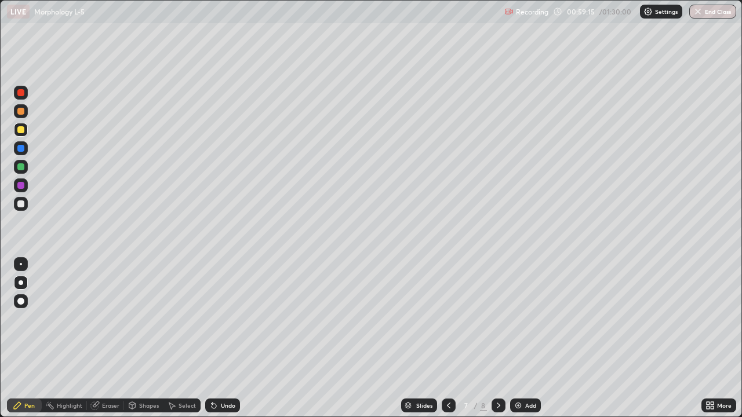
click at [216, 338] on icon at bounding box center [213, 405] width 9 height 9
click at [23, 168] on div at bounding box center [20, 166] width 7 height 7
click at [21, 205] on div at bounding box center [20, 204] width 7 height 7
click at [223, 338] on div "Undo" at bounding box center [228, 406] width 14 height 6
click at [220, 338] on div "Undo" at bounding box center [222, 406] width 35 height 14
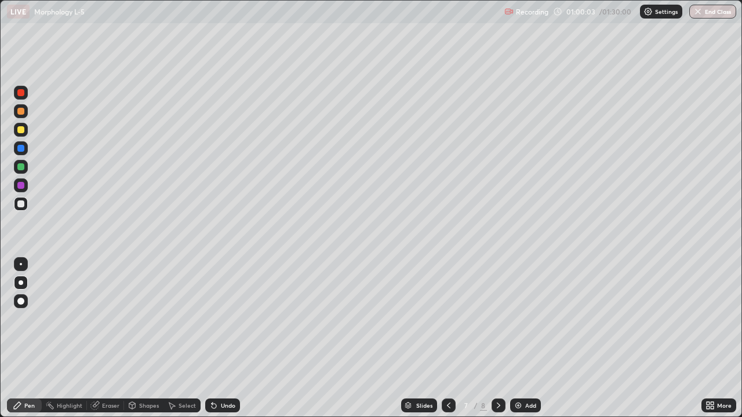
click at [221, 338] on div "Undo" at bounding box center [228, 406] width 14 height 6
click at [103, 338] on div "Eraser" at bounding box center [105, 406] width 37 height 14
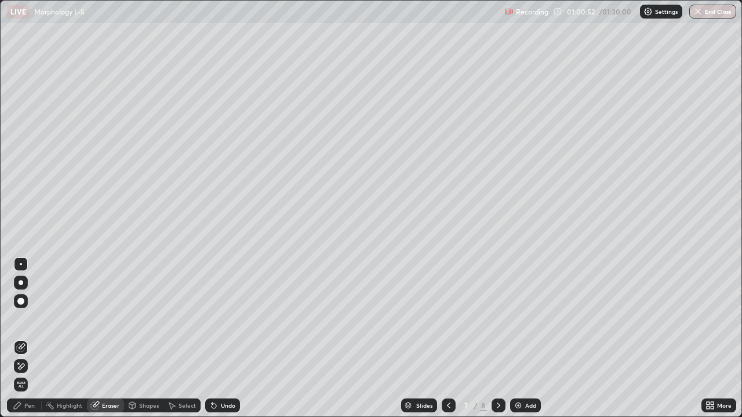
click at [27, 338] on div "Pen" at bounding box center [29, 406] width 10 height 6
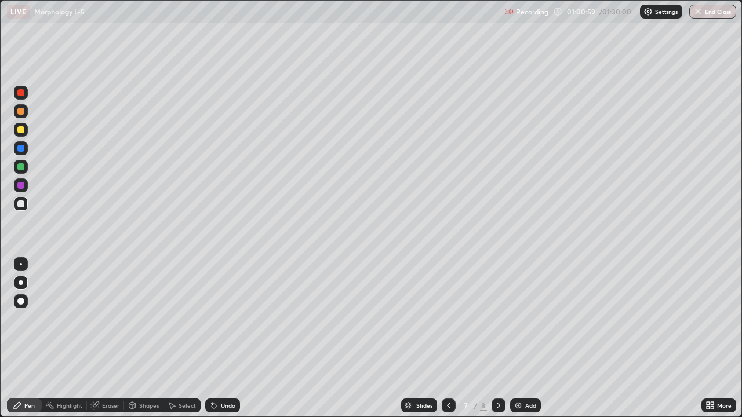
click at [22, 133] on div at bounding box center [20, 129] width 7 height 7
click at [217, 338] on div "Undo" at bounding box center [222, 406] width 35 height 14
click at [218, 338] on div "Undo" at bounding box center [222, 406] width 35 height 14
click at [21, 169] on div at bounding box center [20, 166] width 7 height 7
click at [23, 203] on div at bounding box center [20, 204] width 7 height 7
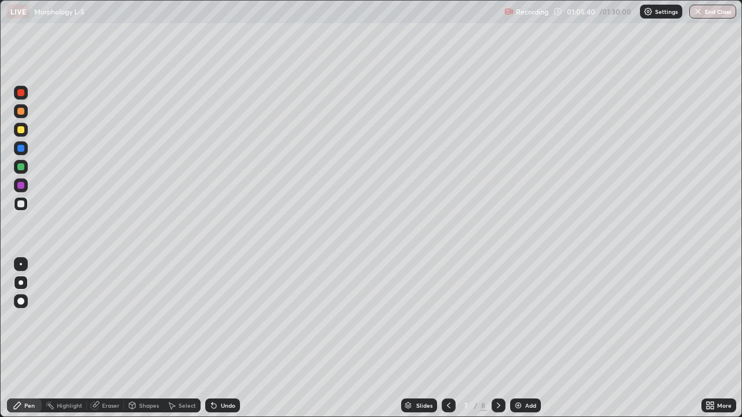
click at [497, 338] on icon at bounding box center [498, 405] width 9 height 9
click at [21, 132] on div at bounding box center [20, 129] width 7 height 7
click at [20, 113] on div at bounding box center [20, 111] width 7 height 7
click at [23, 134] on div at bounding box center [21, 130] width 14 height 14
click at [24, 199] on div at bounding box center [21, 204] width 14 height 14
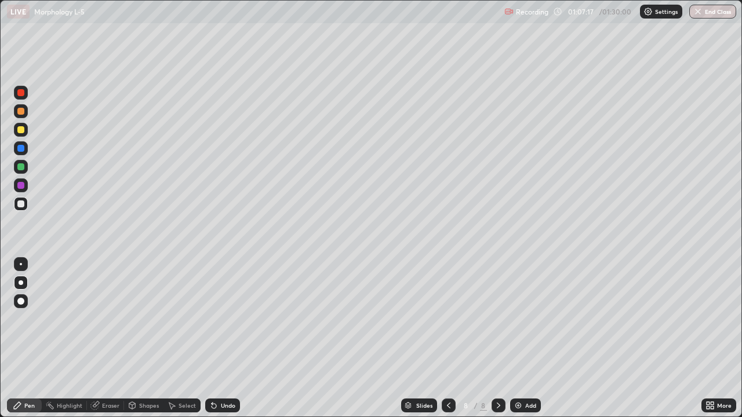
click at [23, 132] on div at bounding box center [20, 129] width 7 height 7
click at [21, 112] on div at bounding box center [20, 111] width 7 height 7
click at [22, 131] on div at bounding box center [20, 129] width 7 height 7
click at [23, 114] on div at bounding box center [20, 111] width 7 height 7
click at [20, 204] on div at bounding box center [20, 204] width 7 height 7
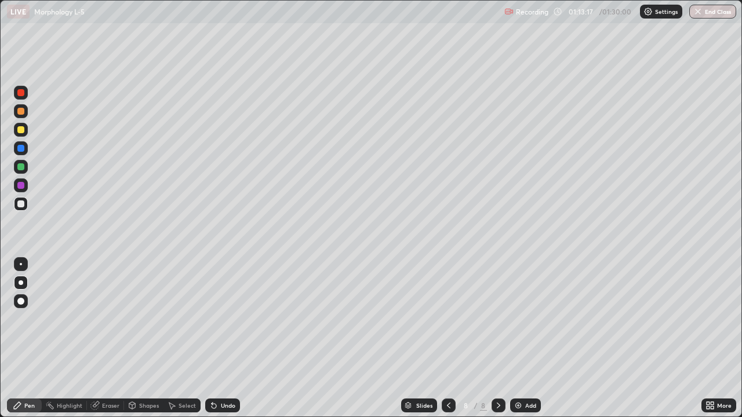
click at [496, 338] on icon at bounding box center [498, 405] width 9 height 9
click at [520, 338] on img at bounding box center [517, 405] width 9 height 9
click at [24, 167] on div at bounding box center [21, 167] width 14 height 14
click at [107, 338] on div "Eraser" at bounding box center [110, 406] width 17 height 6
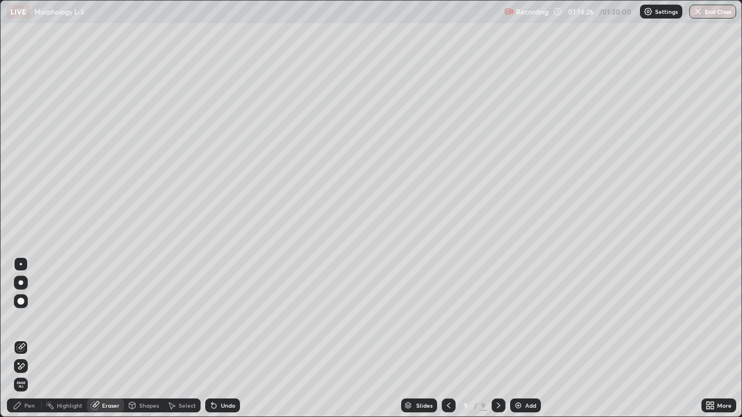
click at [29, 338] on div "Pen" at bounding box center [29, 406] width 10 height 6
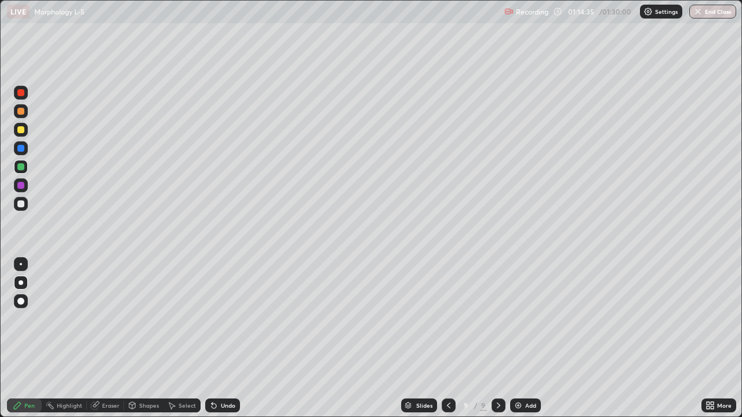
click at [225, 338] on div "Undo" at bounding box center [228, 406] width 14 height 6
click at [227, 338] on div "Undo" at bounding box center [228, 406] width 14 height 6
click at [107, 338] on div "Eraser" at bounding box center [110, 406] width 17 height 6
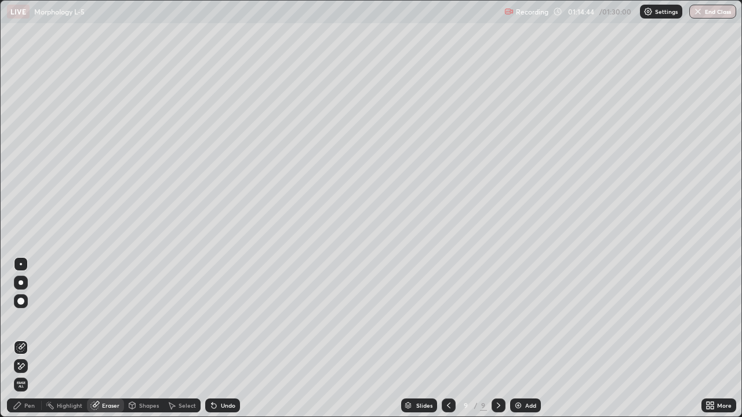
click at [31, 338] on div "Pen" at bounding box center [29, 406] width 10 height 6
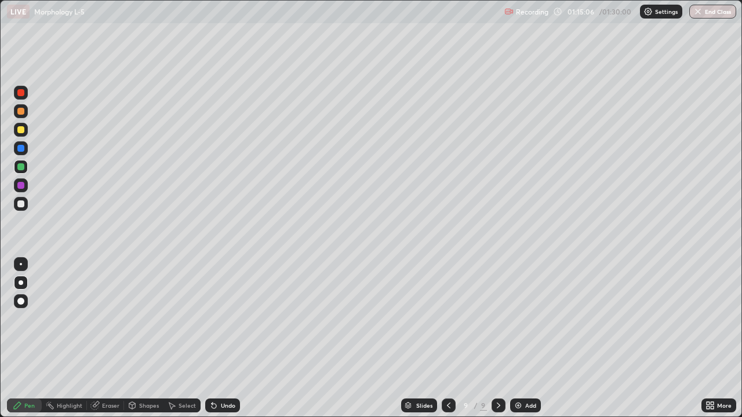
click at [24, 205] on div at bounding box center [20, 204] width 7 height 7
click at [707, 12] on button "End Class" at bounding box center [712, 12] width 47 height 14
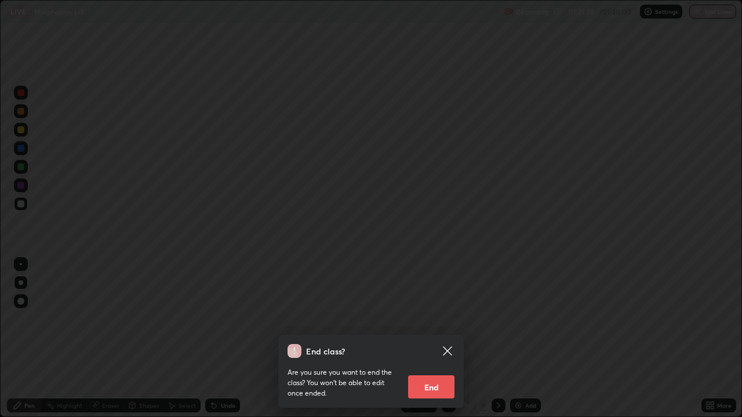
click at [436, 338] on button "End" at bounding box center [431, 387] width 46 height 23
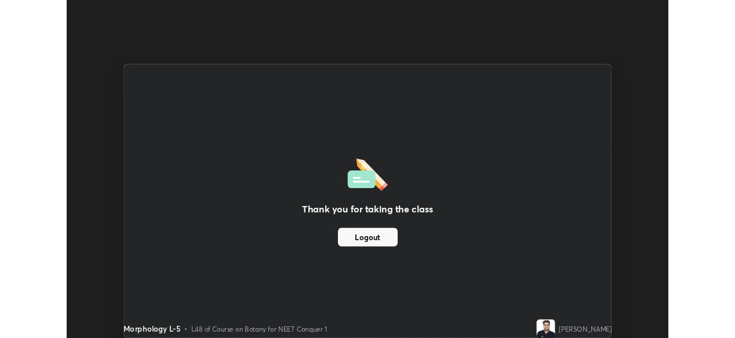
scroll to position [57617, 57220]
